Goal: Transaction & Acquisition: Purchase product/service

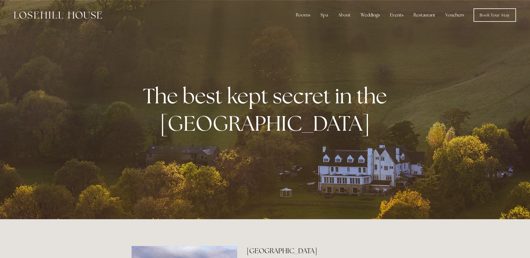
click at [455, 13] on link "Vouchers" at bounding box center [454, 14] width 28 height 11
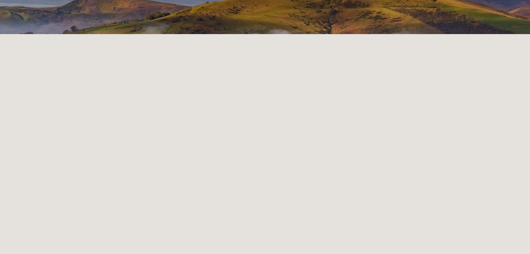
scroll to position [34, 0]
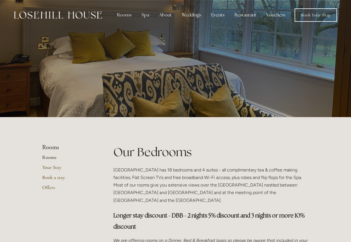
click at [277, 14] on link "Vouchers" at bounding box center [276, 14] width 28 height 11
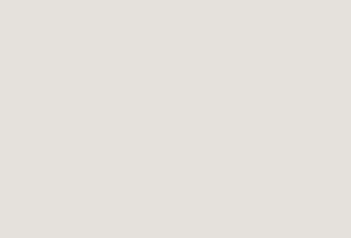
scroll to position [397, 0]
